Goal: Information Seeking & Learning: Learn about a topic

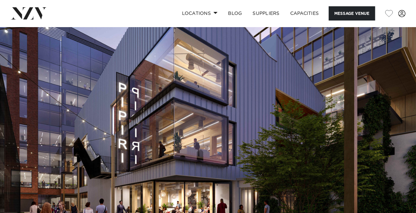
click at [371, 99] on img at bounding box center [208, 124] width 416 height 195
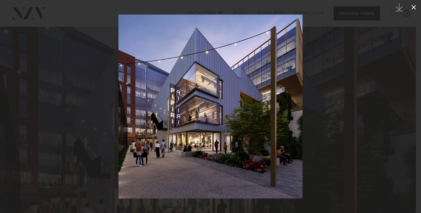
click at [414, 7] on icon at bounding box center [414, 7] width 5 height 5
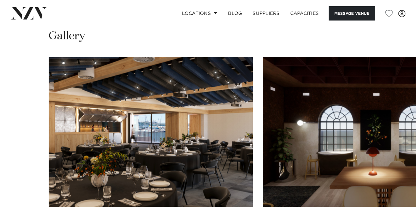
scroll to position [576, 0]
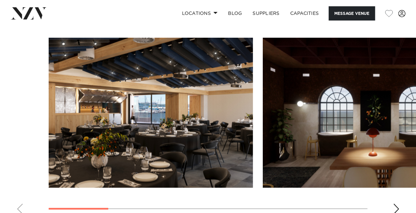
click at [18, 211] on swiper-container at bounding box center [208, 129] width 416 height 182
click at [19, 209] on swiper-container at bounding box center [208, 129] width 416 height 182
click at [398, 207] on div "Next slide" at bounding box center [396, 209] width 7 height 11
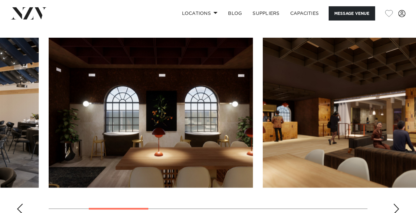
click at [398, 207] on div "Next slide" at bounding box center [396, 209] width 7 height 11
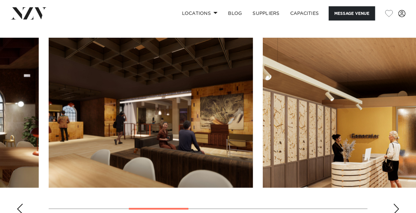
click at [398, 207] on div "Next slide" at bounding box center [396, 209] width 7 height 11
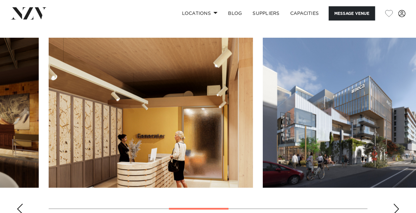
click at [398, 207] on div "Next slide" at bounding box center [396, 209] width 7 height 11
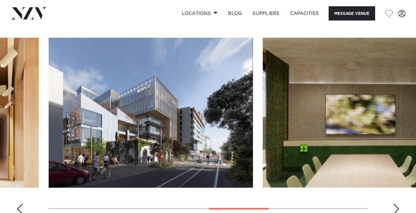
click at [398, 207] on div "Next slide" at bounding box center [396, 209] width 7 height 11
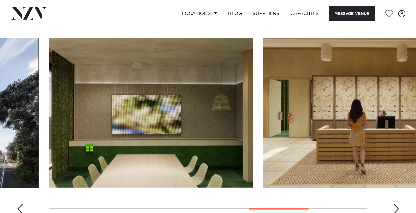
click at [398, 207] on div "Next slide" at bounding box center [396, 209] width 7 height 11
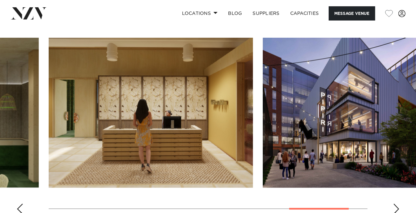
click at [398, 207] on div "Next slide" at bounding box center [396, 209] width 7 height 11
